Goal: Obtain resource: Download file/media

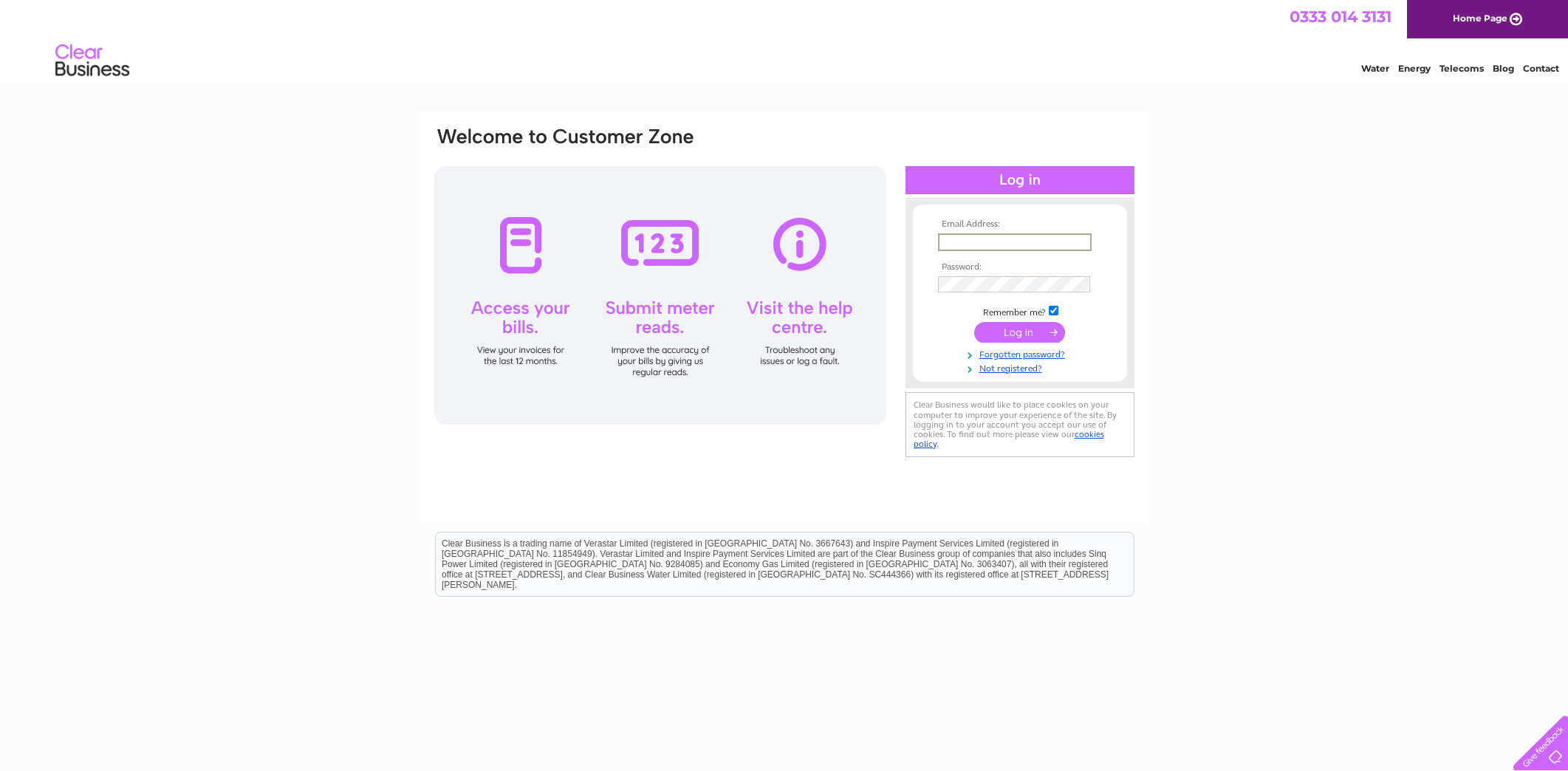
click at [964, 237] on input "text" at bounding box center [1015, 242] width 153 height 18
type input "hugo@tugman.co.uk"
click at [974, 322] on input "submit" at bounding box center [1020, 332] width 91 height 20
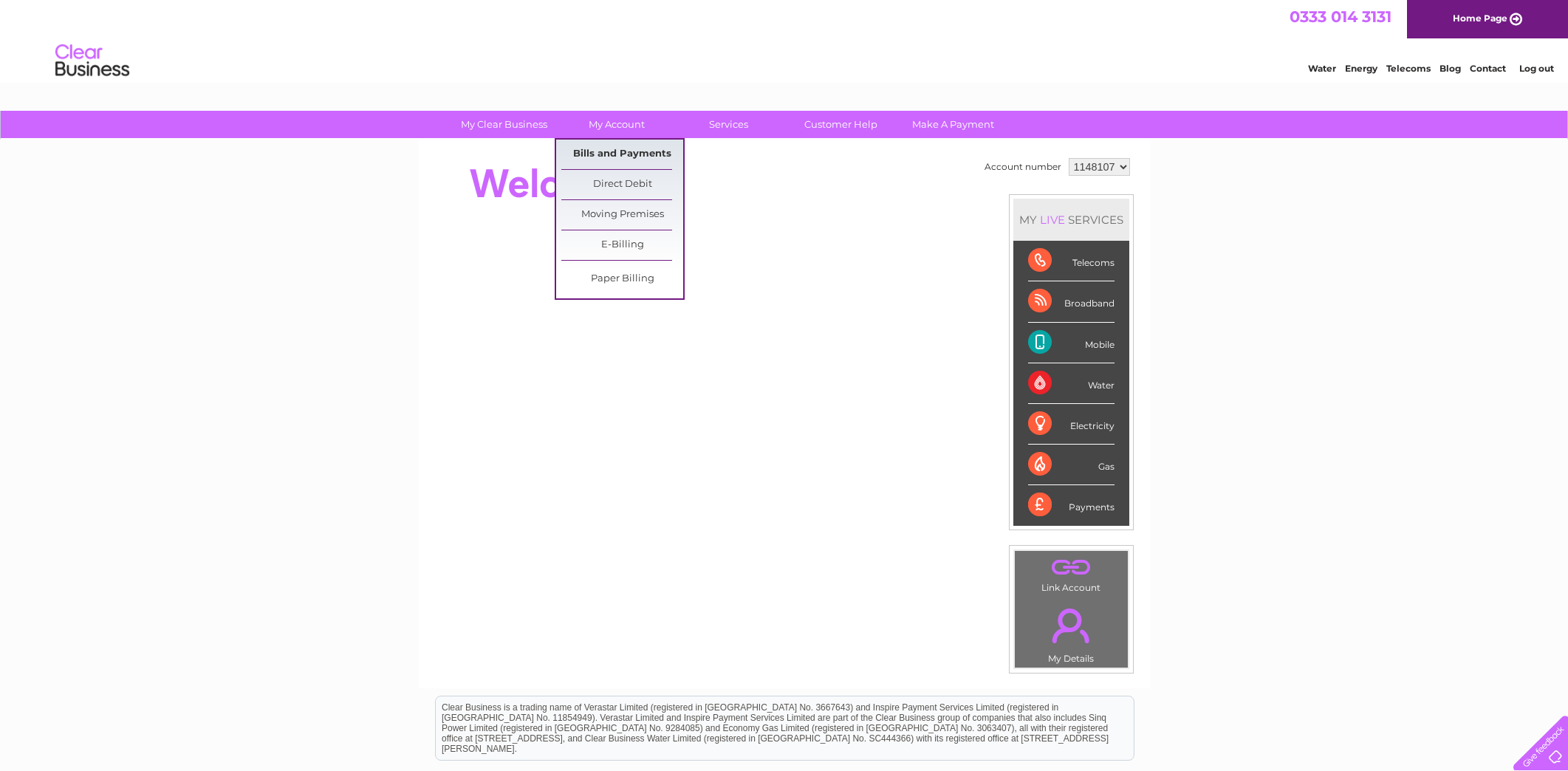
click at [610, 154] on link "Bills and Payments" at bounding box center [622, 154] width 122 height 30
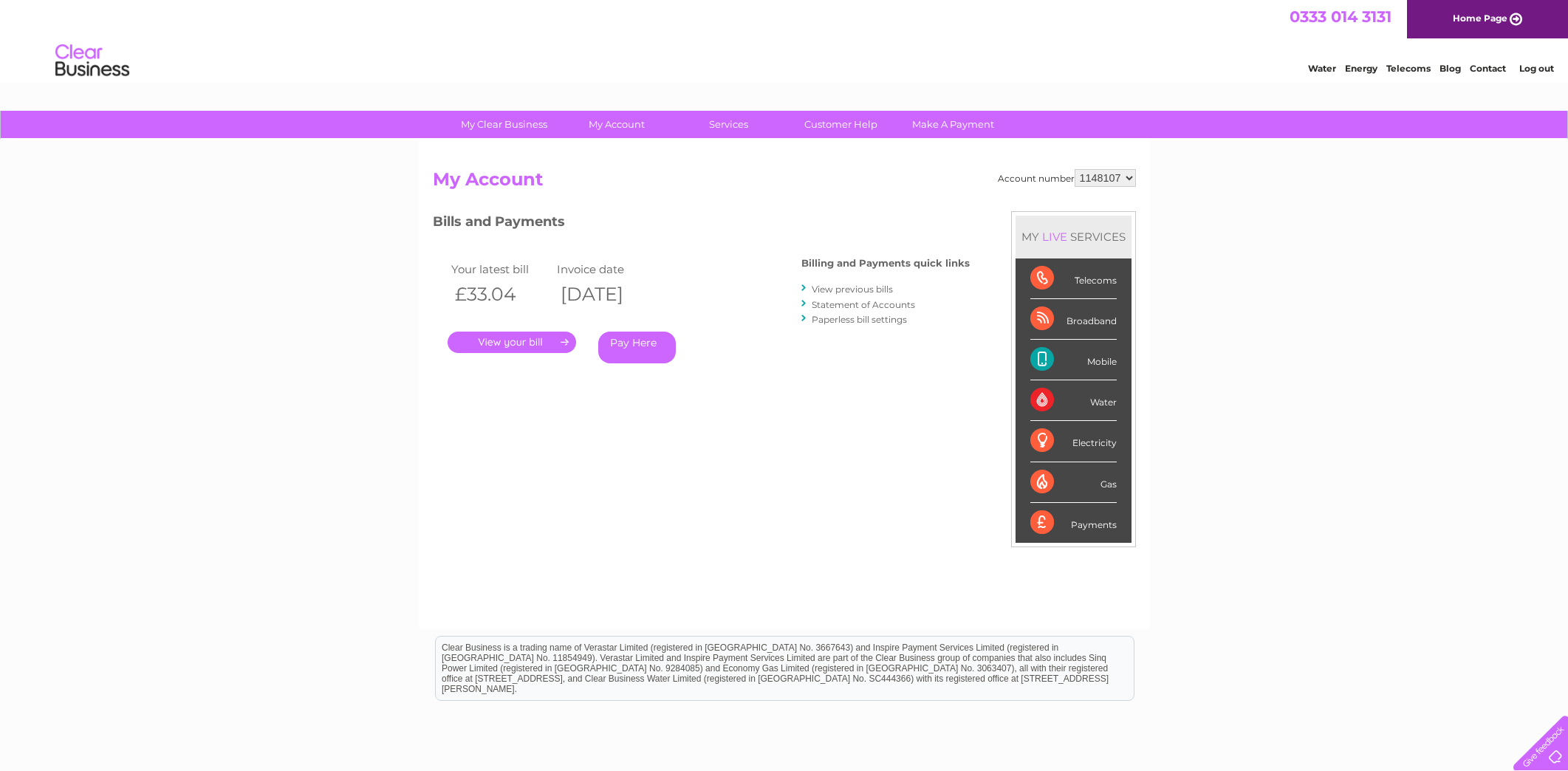
click at [849, 289] on link "View previous bills" at bounding box center [852, 289] width 81 height 11
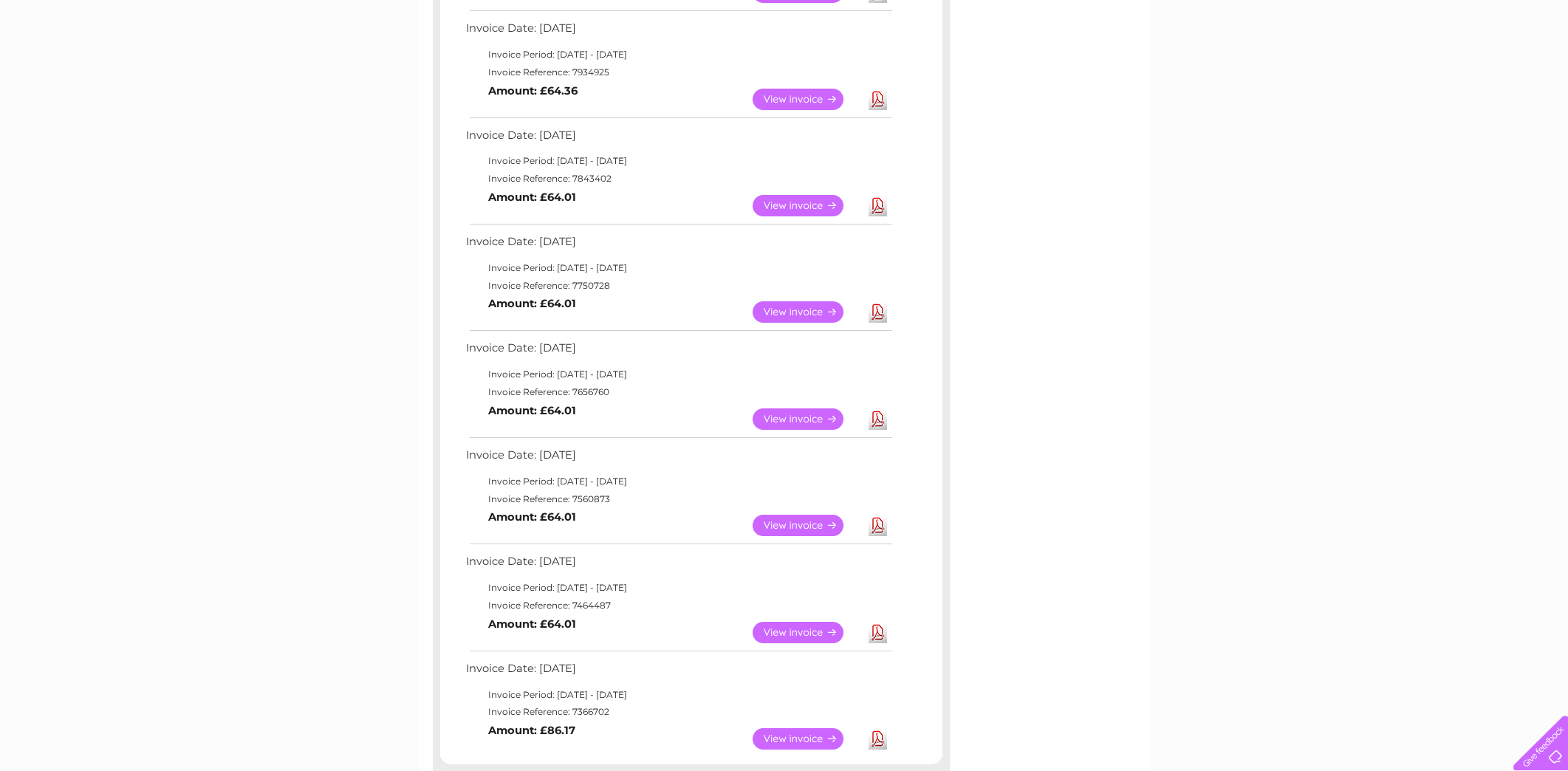
scroll to position [474, 0]
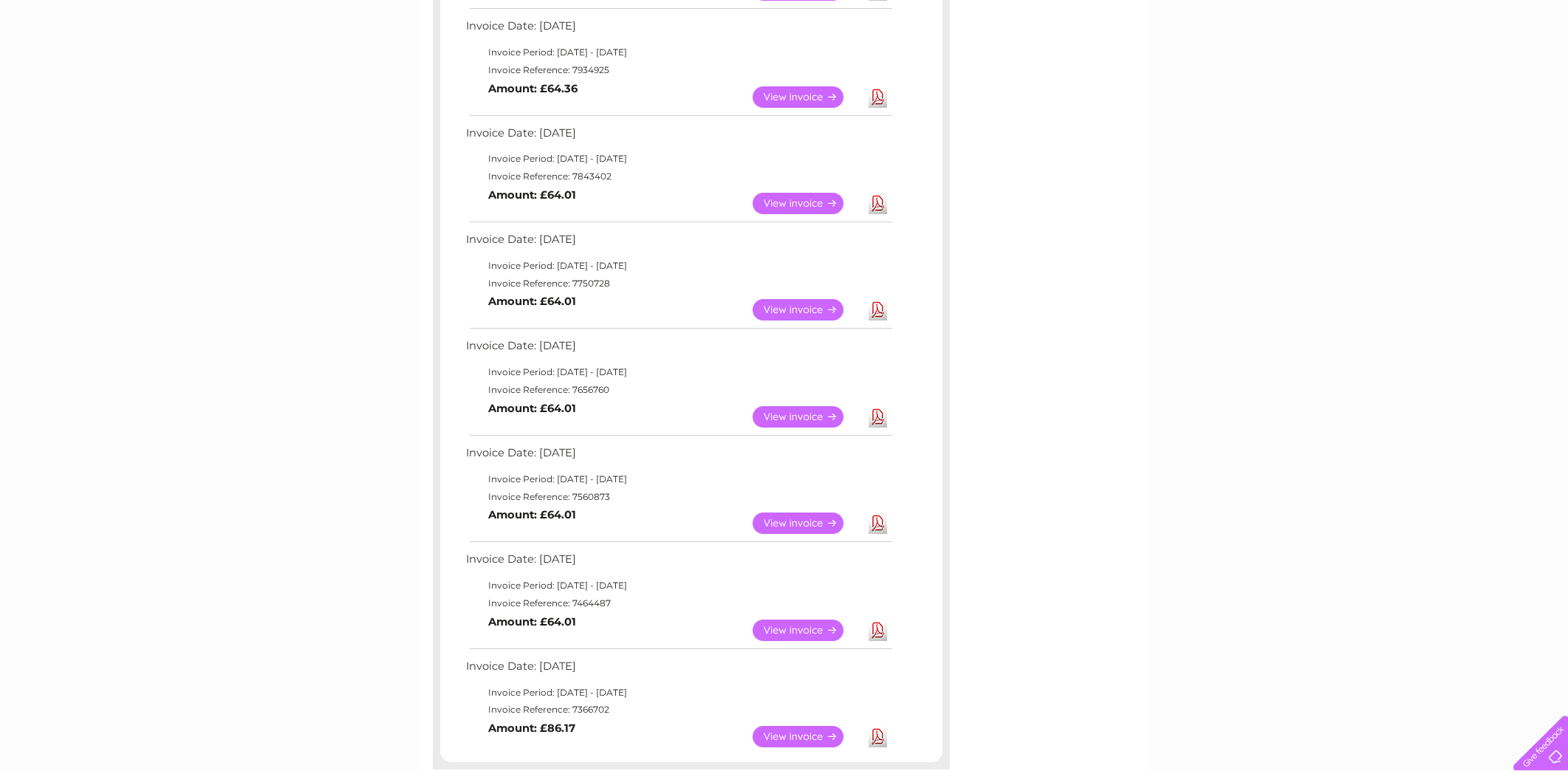
click at [812, 416] on link "View" at bounding box center [807, 416] width 109 height 21
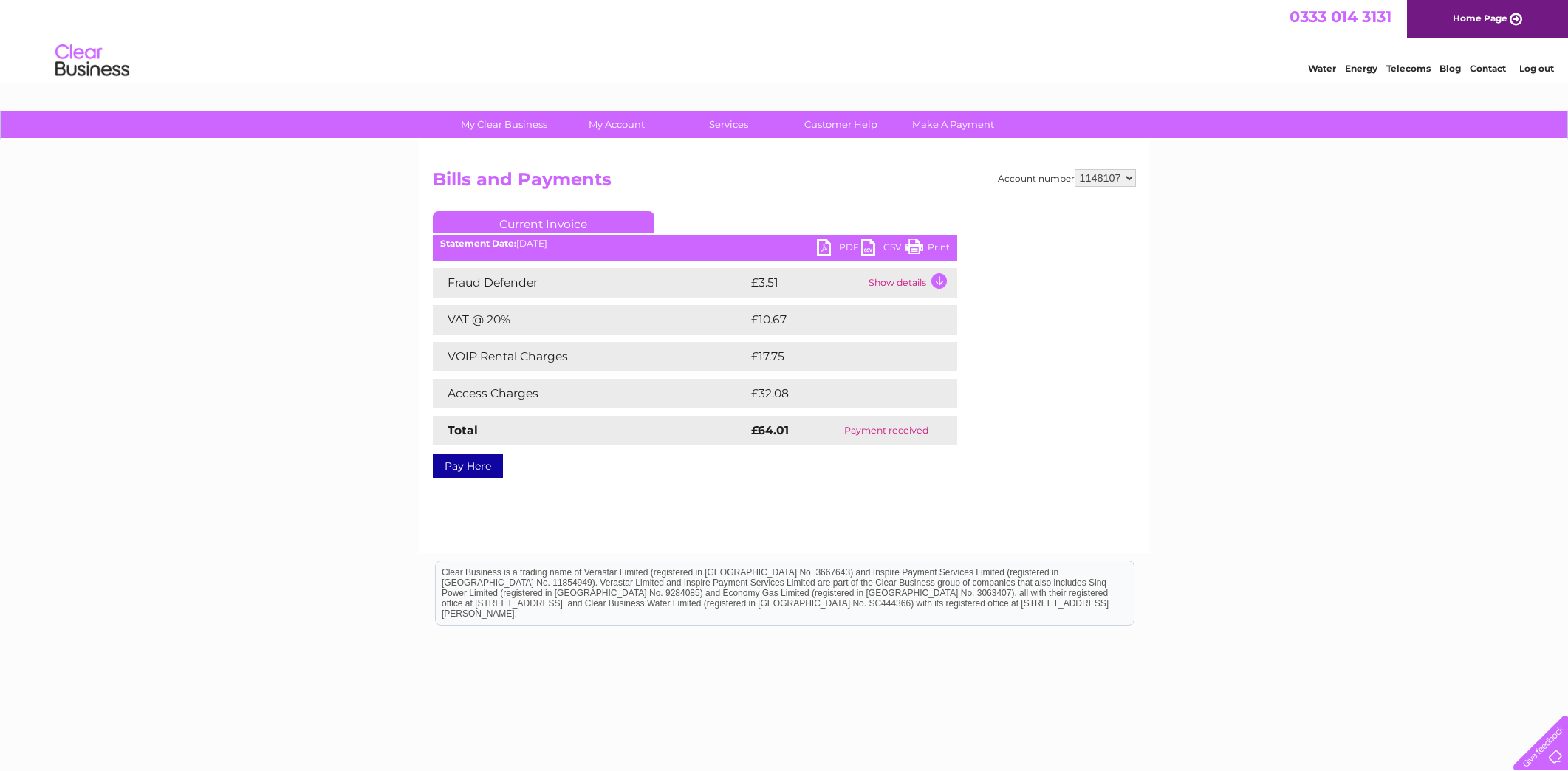
click at [829, 247] on link "PDF" at bounding box center [839, 249] width 45 height 21
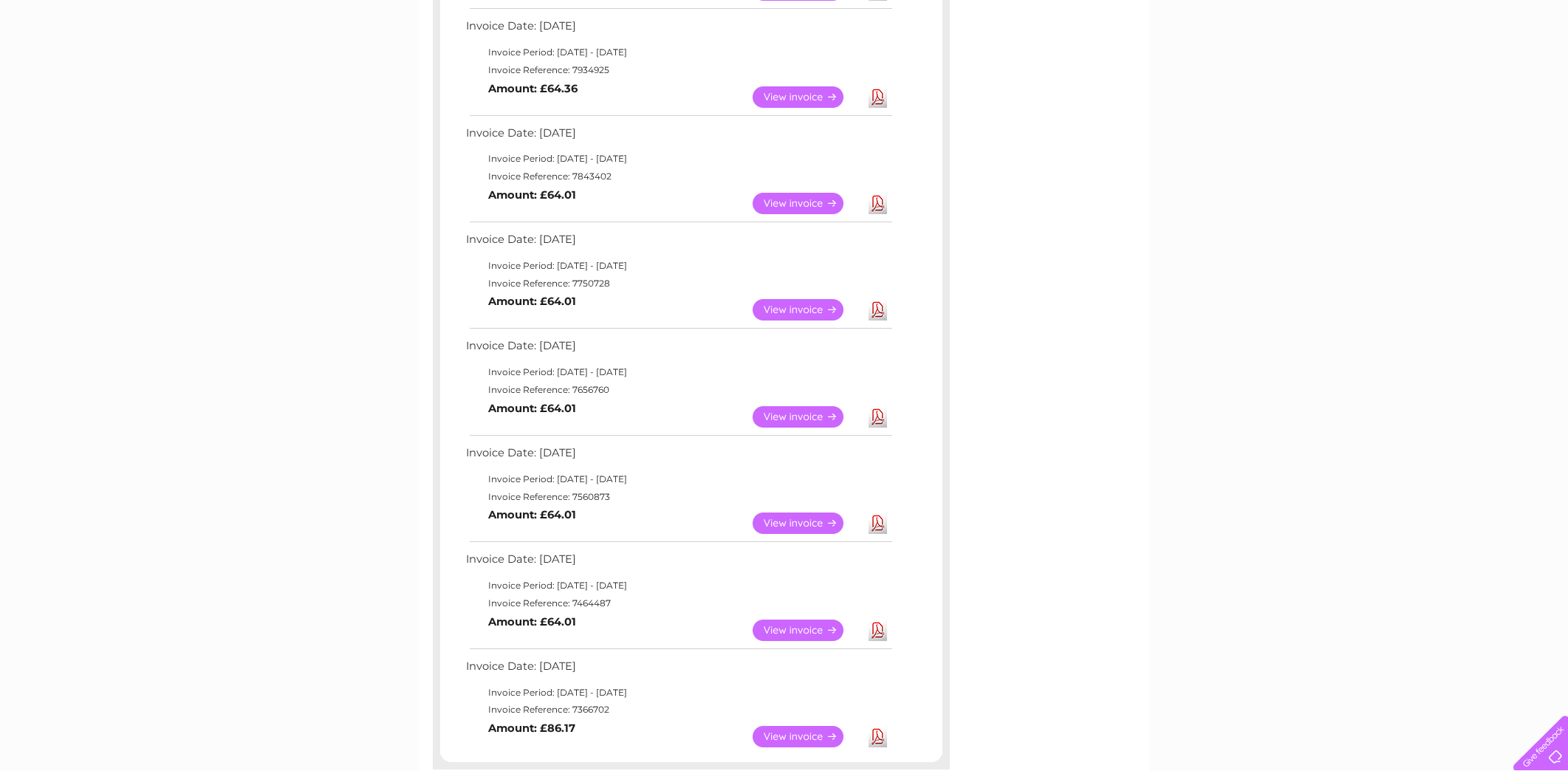
click at [882, 314] on link "Download" at bounding box center [878, 309] width 19 height 21
click at [879, 204] on link "Download" at bounding box center [878, 203] width 19 height 21
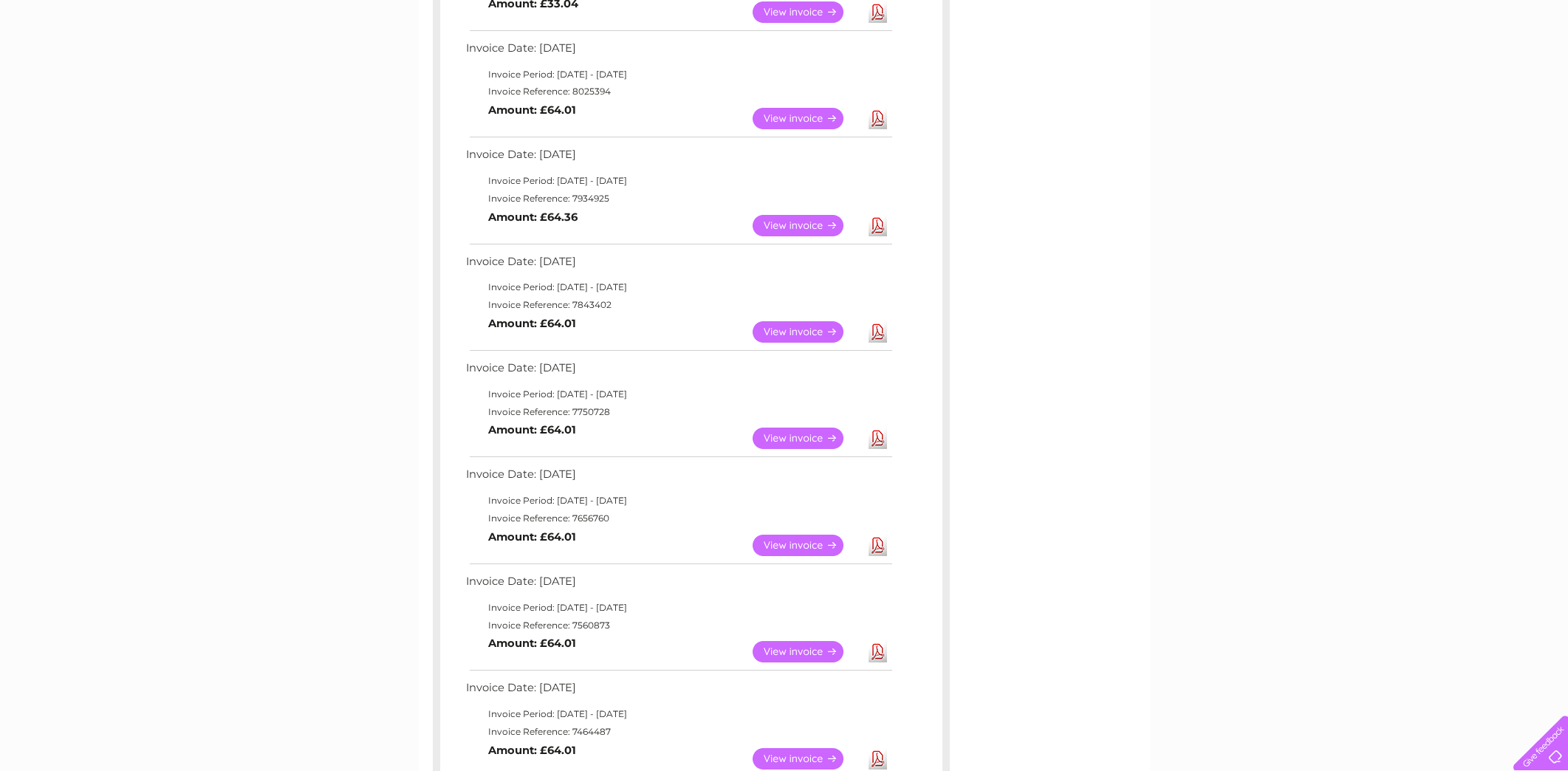
scroll to position [344, 0]
click at [875, 228] on link "Download" at bounding box center [878, 227] width 19 height 21
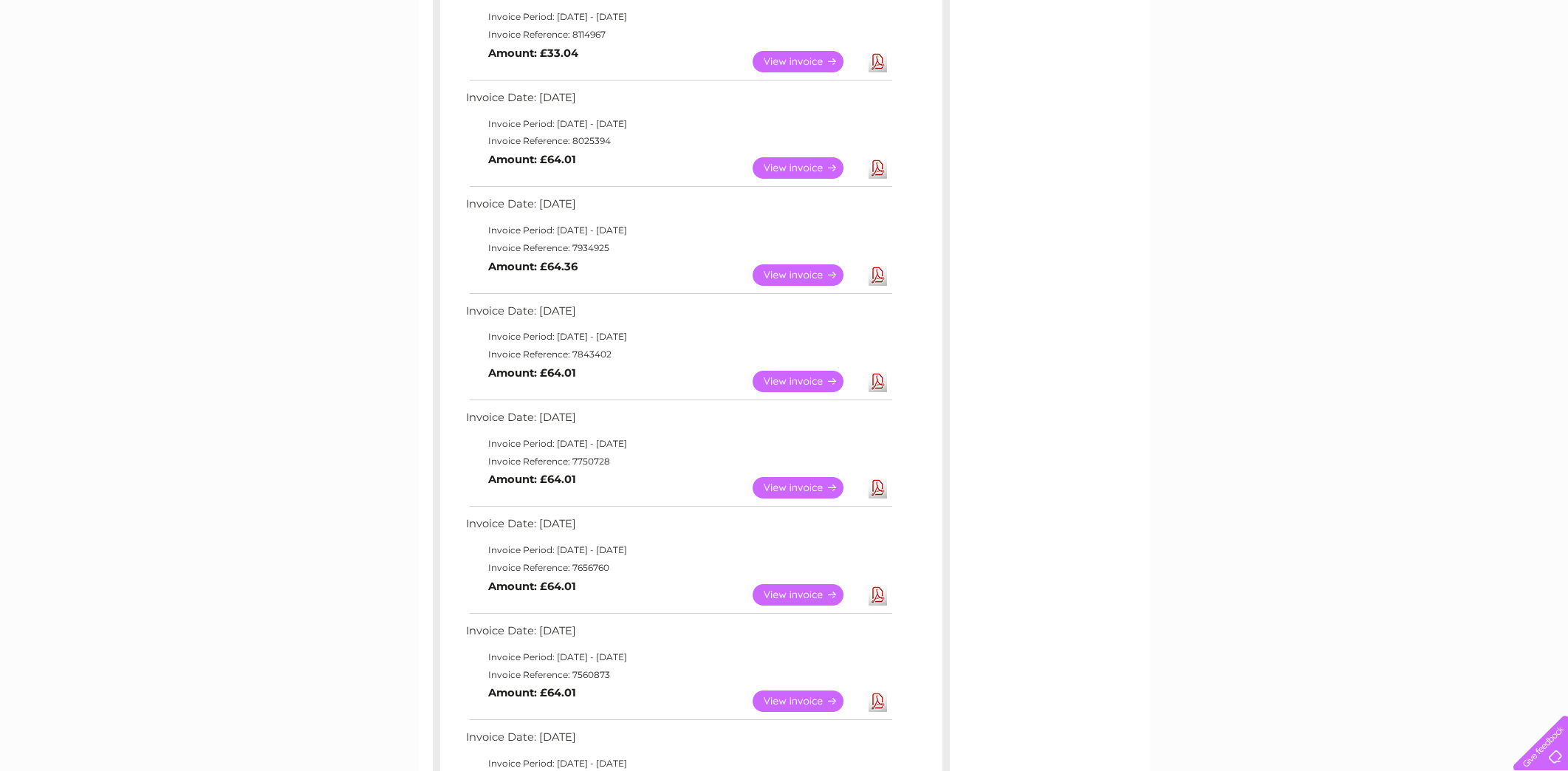
scroll to position [293, 0]
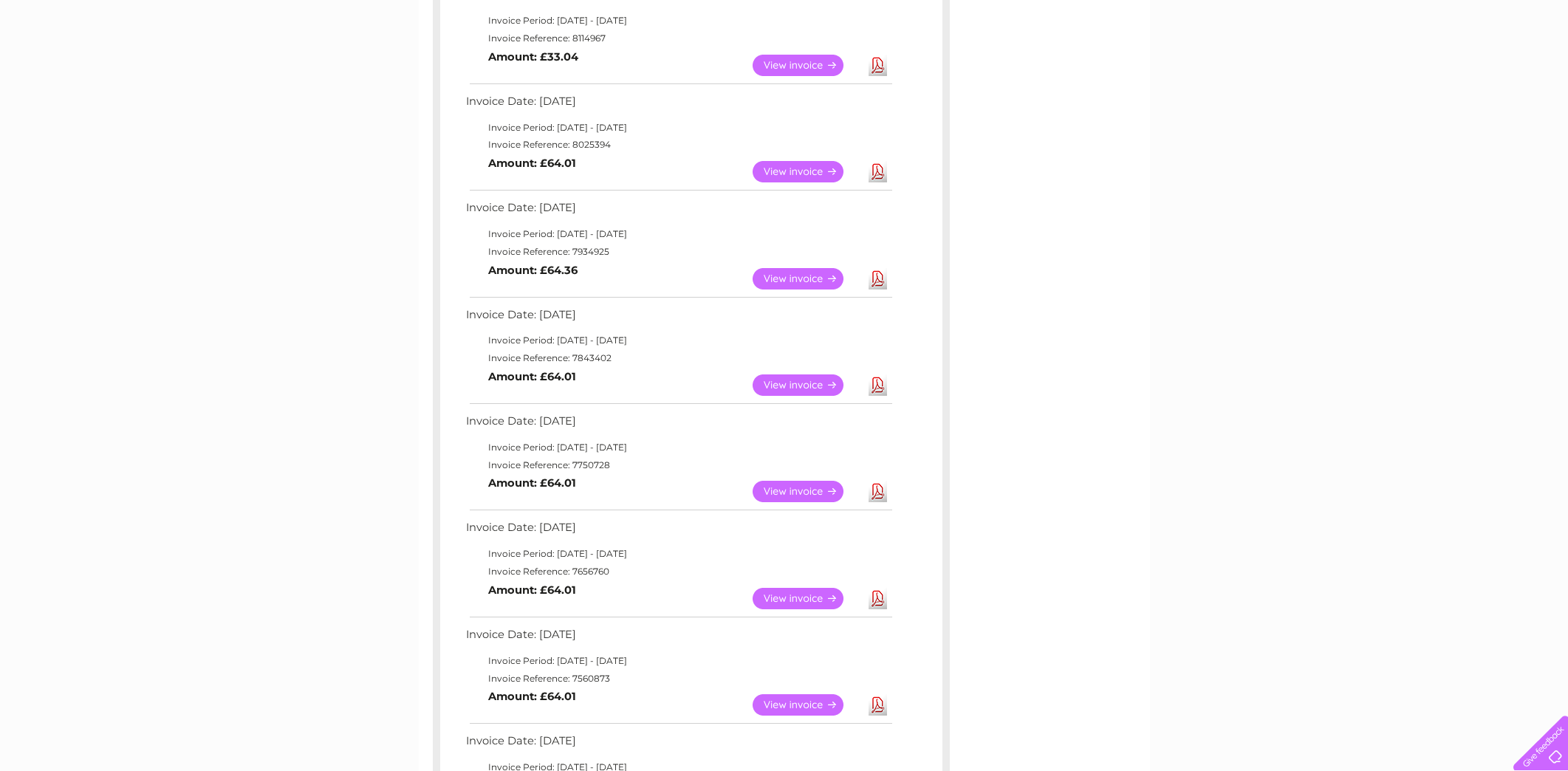
click at [876, 168] on link "Download" at bounding box center [878, 171] width 19 height 21
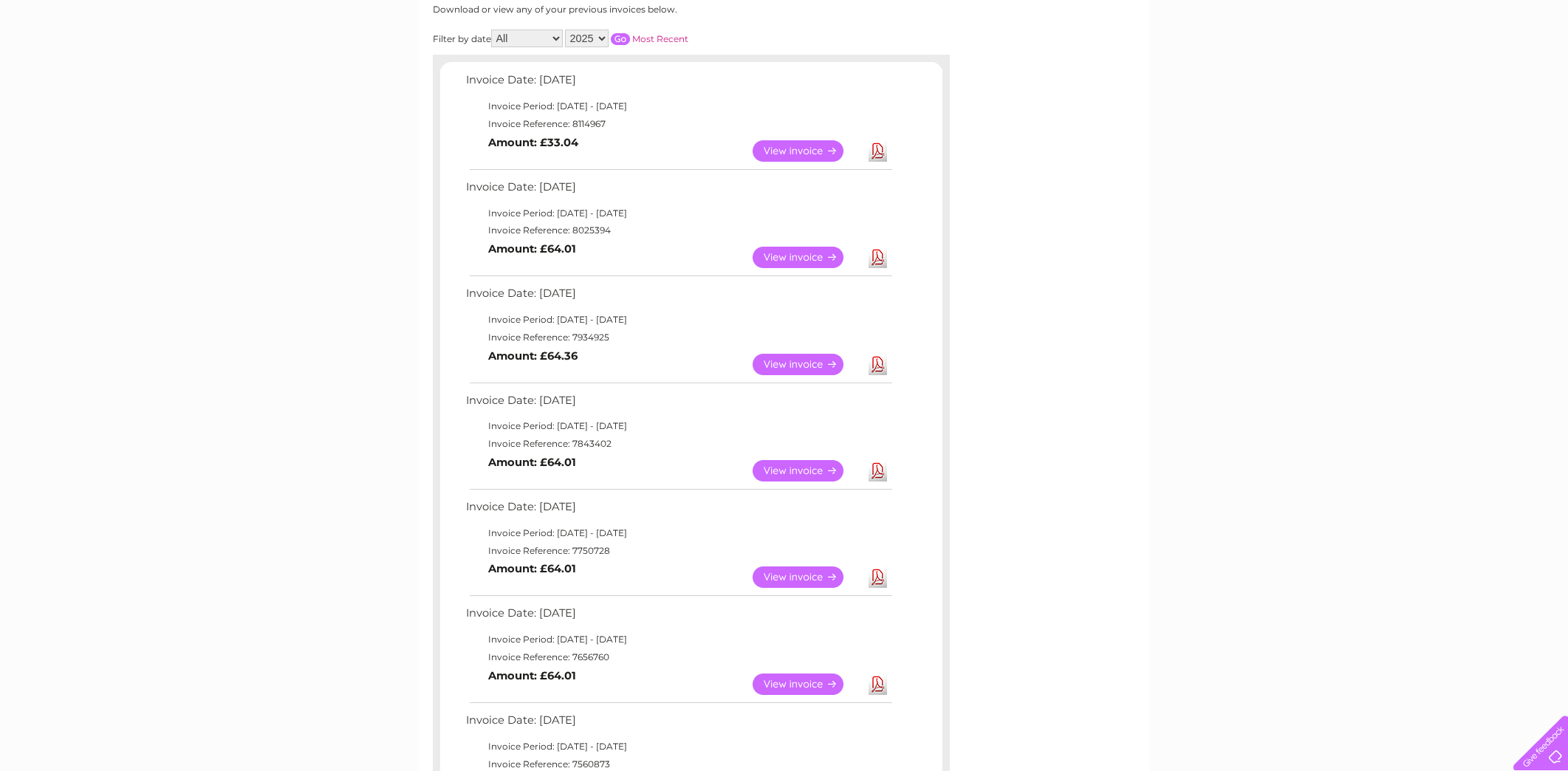
scroll to position [205, 0]
click at [876, 150] on link "Download" at bounding box center [878, 152] width 19 height 21
